Goal: Information Seeking & Learning: Learn about a topic

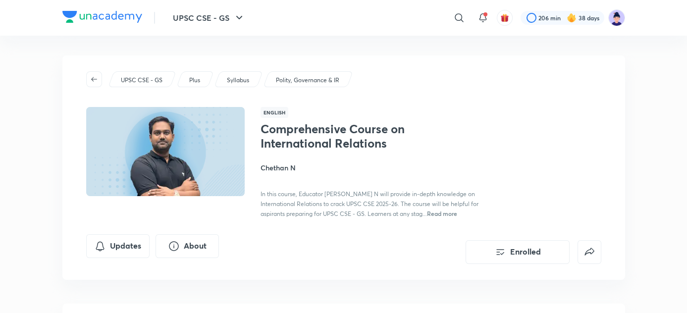
click at [94, 17] on img at bounding box center [102, 17] width 80 height 12
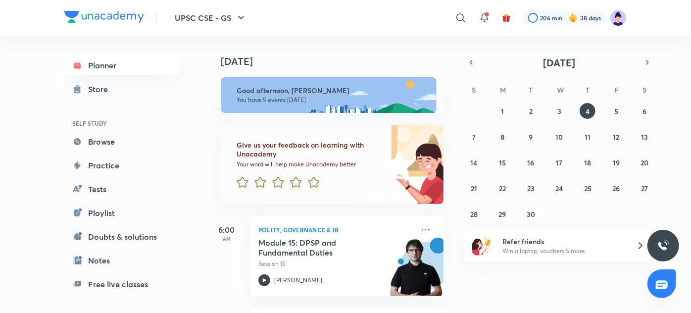
scroll to position [66, 0]
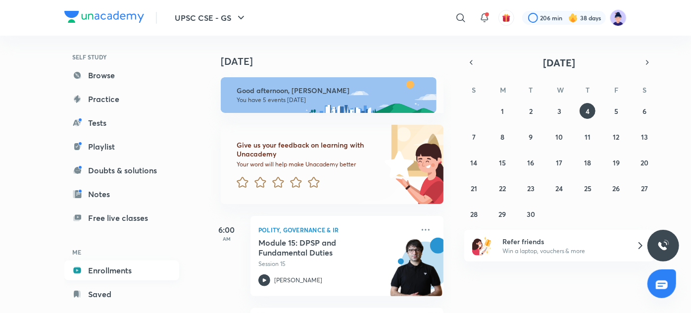
click at [112, 267] on link "Enrollments" at bounding box center [121, 270] width 115 height 20
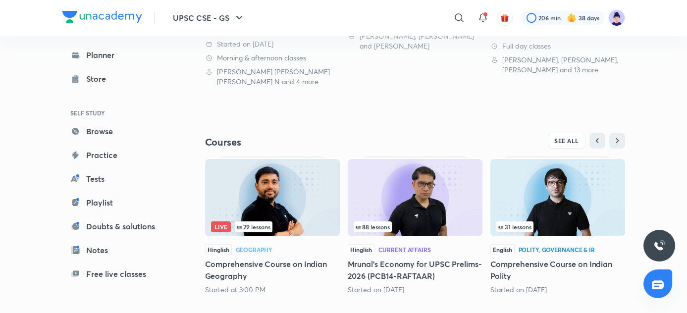
scroll to position [290, 0]
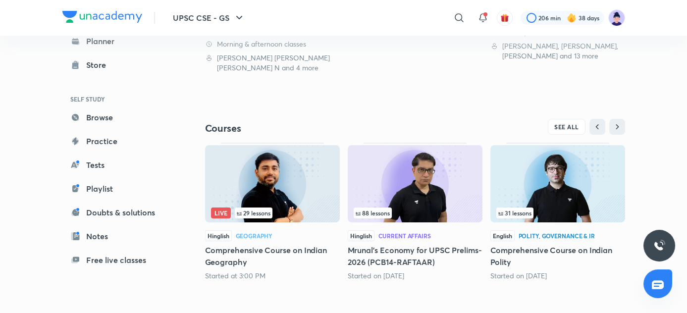
click at [657, 179] on div "UPSC CSE - GS ​ 206 min 38 days Planner Store SELF STUDY Browse Practice Tests …" at bounding box center [343, 4] width 687 height 589
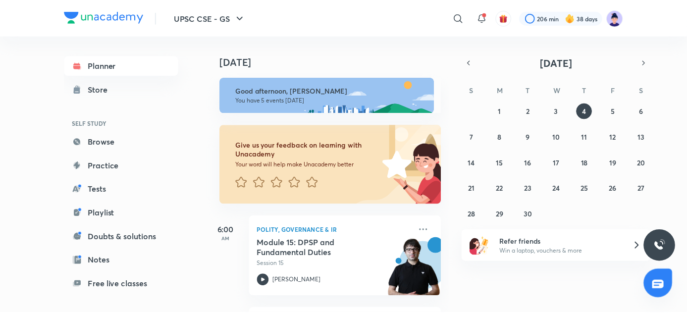
scroll to position [85, 0]
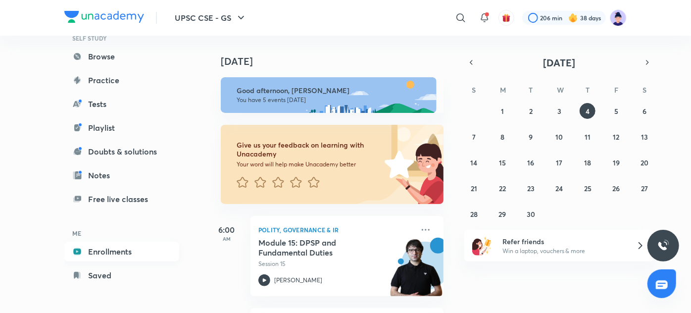
click at [133, 256] on link "Enrollments" at bounding box center [121, 252] width 115 height 20
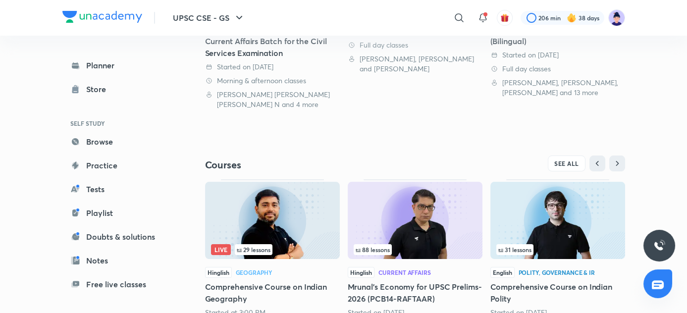
scroll to position [290, 0]
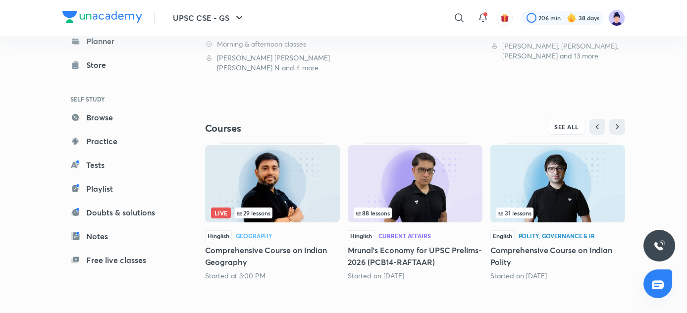
click at [510, 248] on h5 "Comprehensive Course on Indian Polity" at bounding box center [557, 256] width 135 height 24
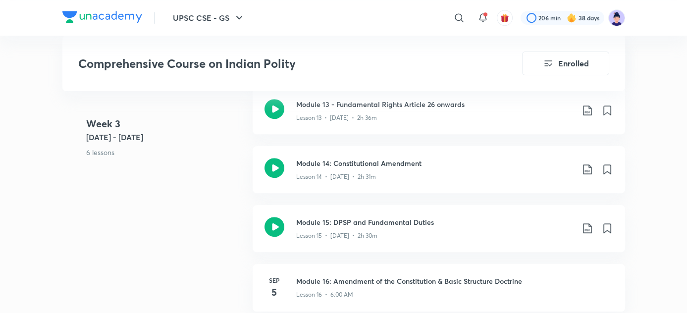
scroll to position [1359, 0]
click at [401, 160] on h3 "Module 14: Constitutional Amendment" at bounding box center [434, 162] width 277 height 10
